Goal: Task Accomplishment & Management: Use online tool/utility

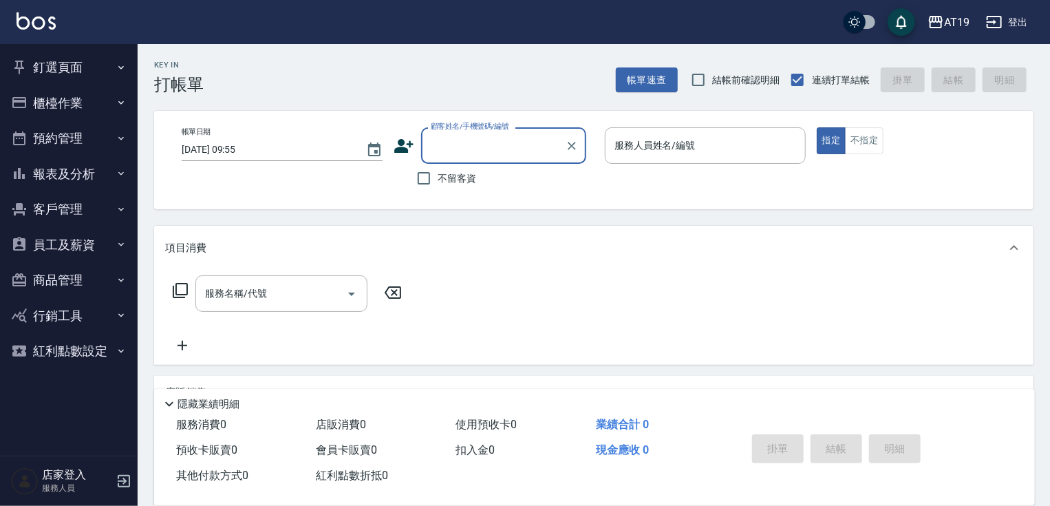
click at [120, 92] on button "櫃檯作業" at bounding box center [69, 103] width 127 height 36
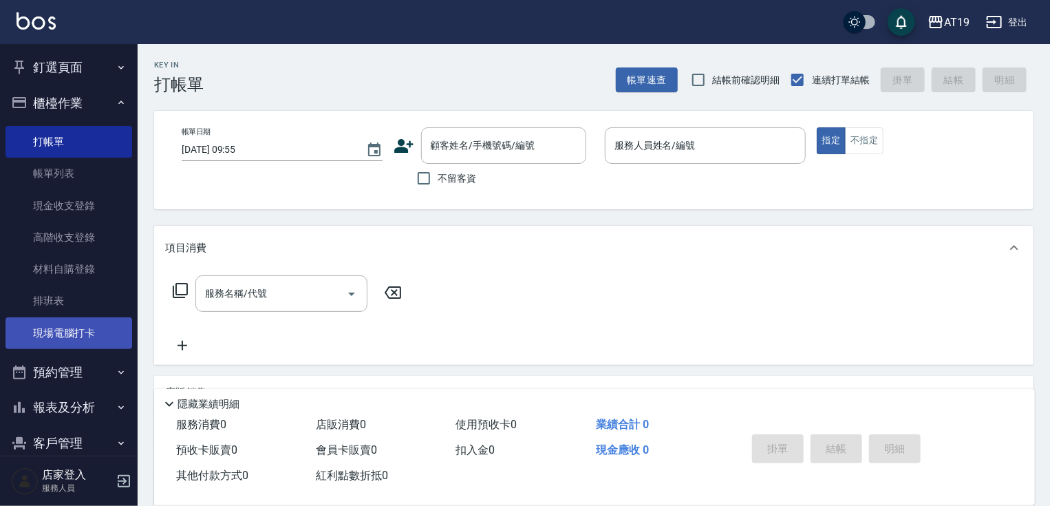
click at [99, 332] on link "現場電腦打卡" at bounding box center [69, 333] width 127 height 32
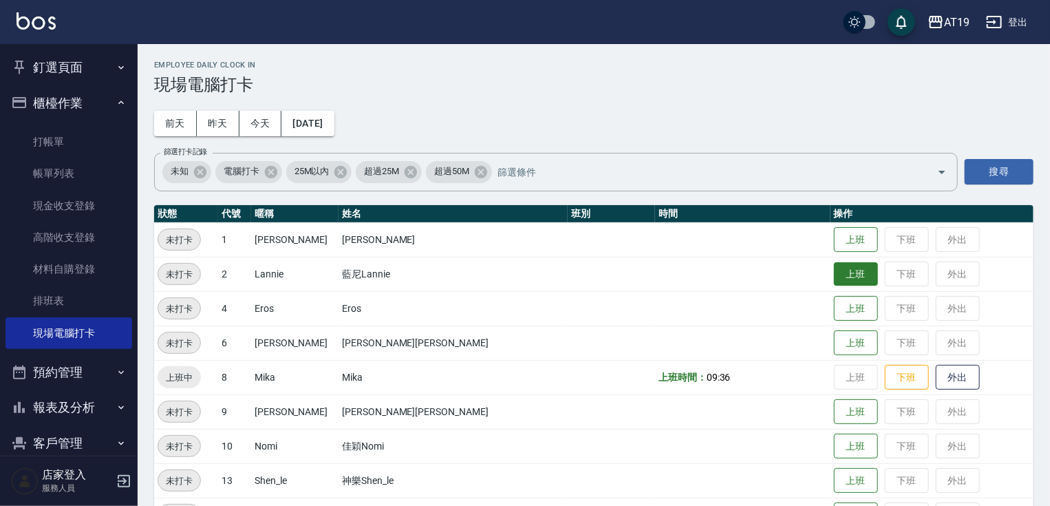
click at [834, 281] on button "上班" at bounding box center [856, 274] width 44 height 24
click at [350, 402] on td "[PERSON_NAME][PERSON_NAME]" at bounding box center [452, 411] width 229 height 34
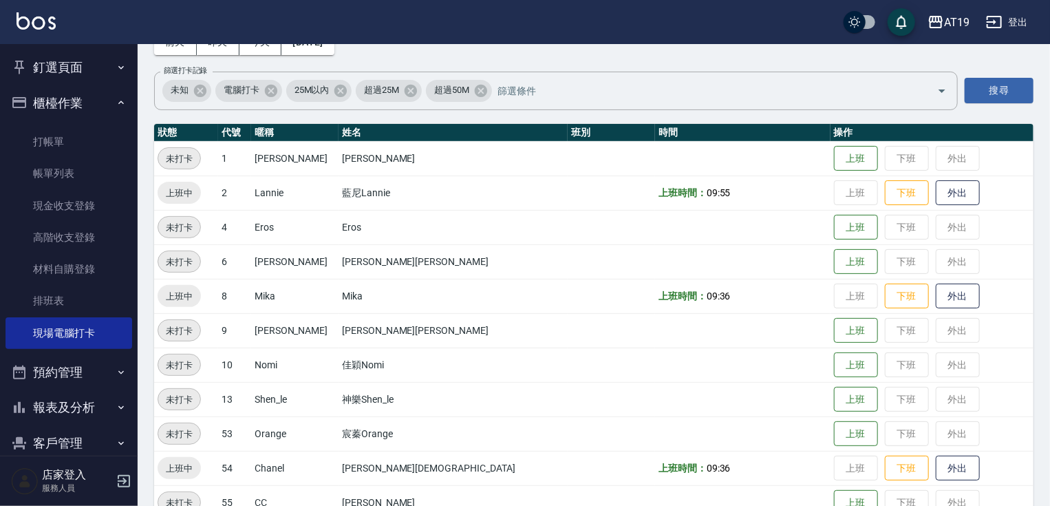
scroll to position [56, 0]
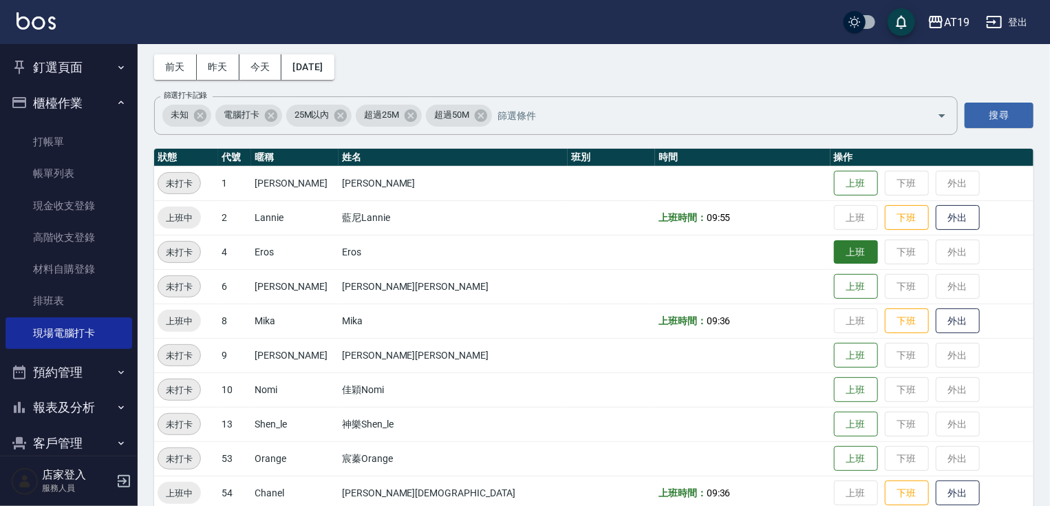
drag, startPoint x: 818, startPoint y: 254, endPoint x: 818, endPoint y: 247, distance: 7.6
click at [834, 247] on button "上班" at bounding box center [856, 252] width 44 height 24
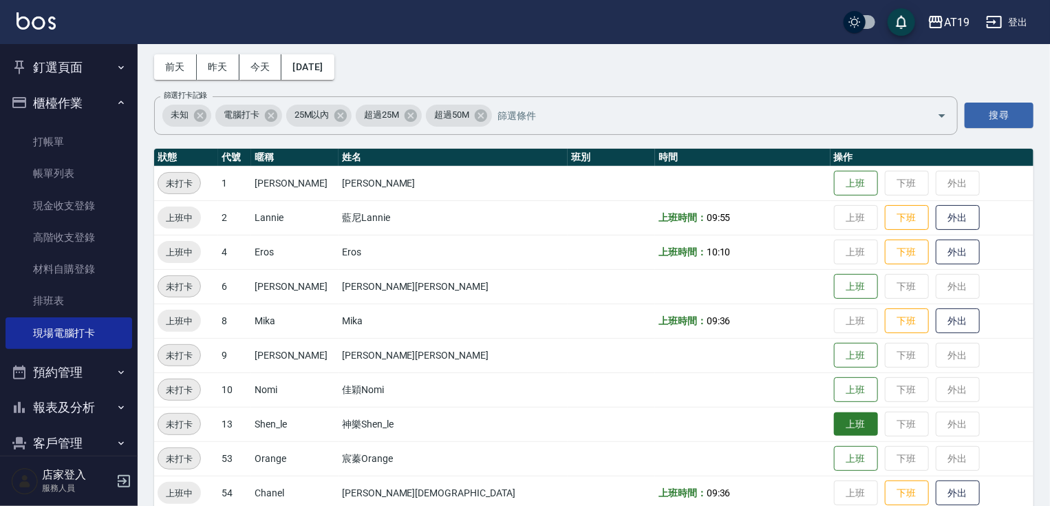
click at [834, 429] on button "上班" at bounding box center [856, 424] width 44 height 24
click at [834, 455] on button "上班" at bounding box center [856, 458] width 44 height 24
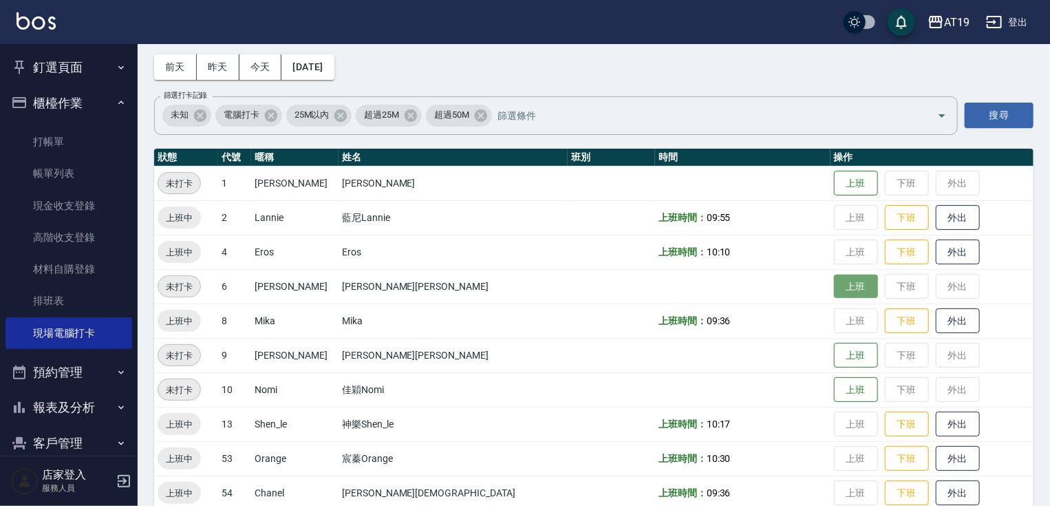
click at [834, 287] on button "上班" at bounding box center [856, 286] width 44 height 24
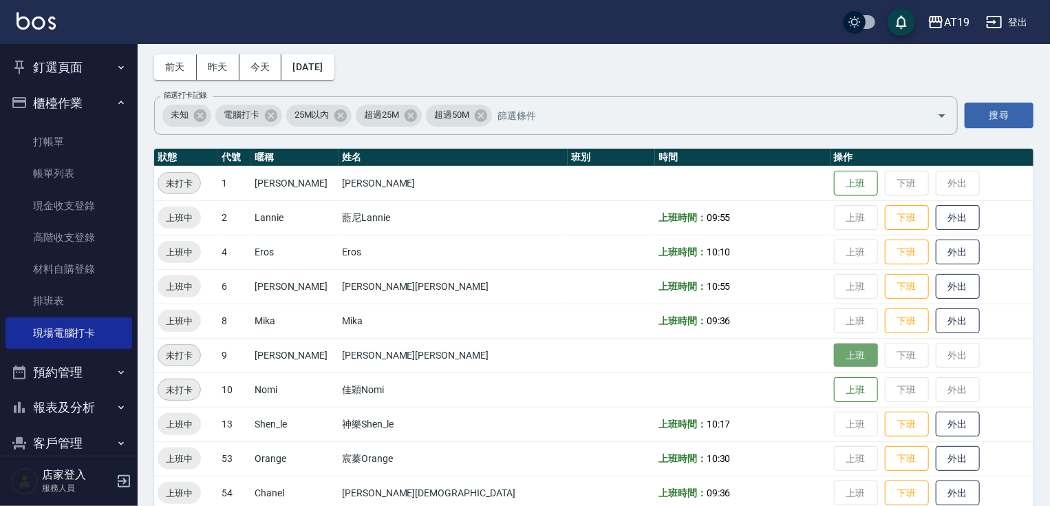
click at [834, 358] on button "上班" at bounding box center [856, 355] width 44 height 24
click at [834, 382] on button "上班" at bounding box center [856, 390] width 44 height 24
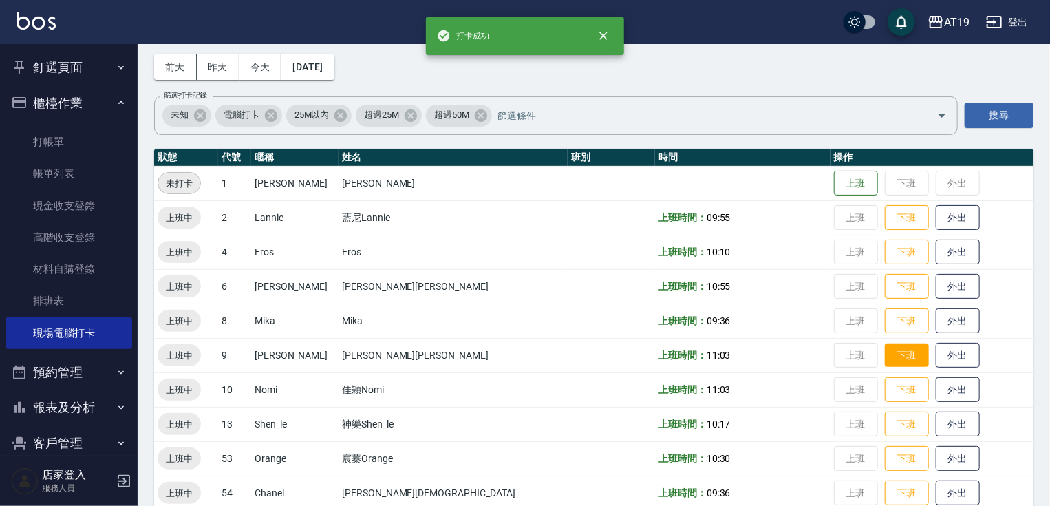
click at [884, 348] on button "下班" at bounding box center [906, 355] width 44 height 24
